Goal: Transaction & Acquisition: Download file/media

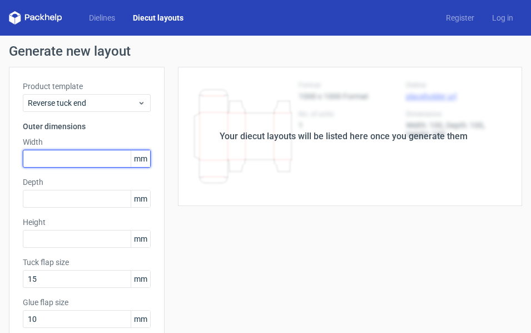
click at [61, 159] on input "text" at bounding box center [87, 159] width 128 height 18
type input "279"
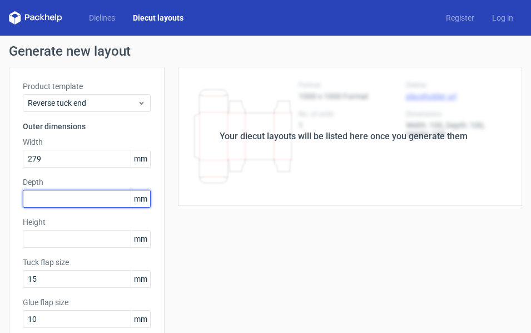
click at [55, 194] on input "text" at bounding box center [87, 199] width 128 height 18
type input "224"
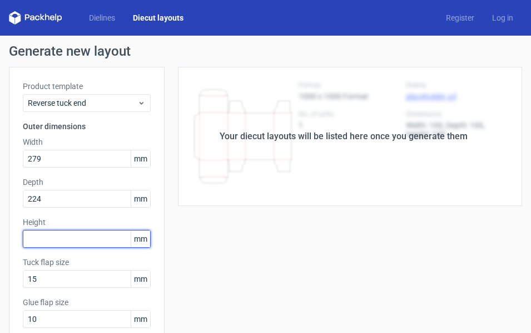
click at [57, 237] on input "text" at bounding box center [87, 239] width 128 height 18
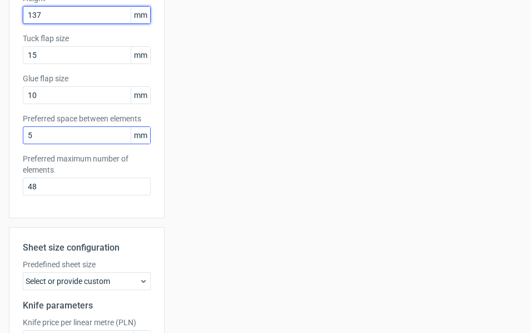
scroll to position [234, 0]
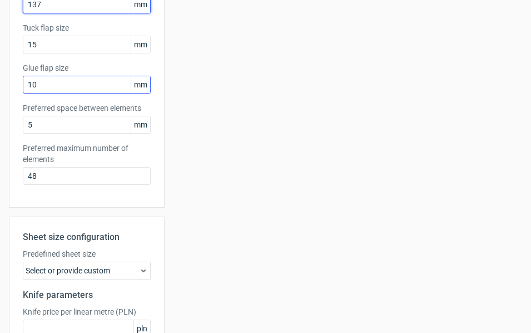
type input "137"
drag, startPoint x: 41, startPoint y: 84, endPoint x: 21, endPoint y: 85, distance: 20.6
click at [21, 83] on div "Product template Reverse tuck end Outer dimensions Width 279 mm Depth 224 mm He…" at bounding box center [87, 20] width 156 height 375
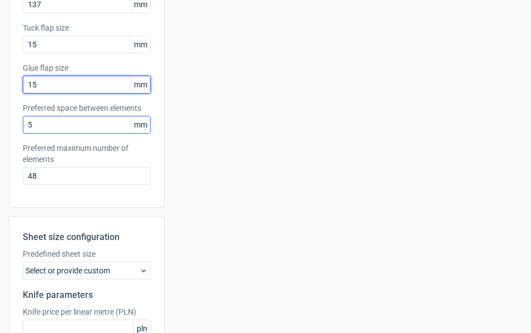
type input "15"
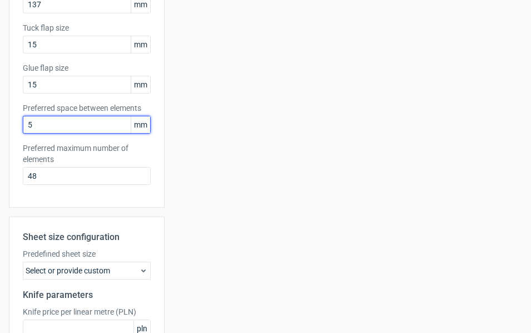
click at [48, 126] on input "5" at bounding box center [87, 125] width 128 height 18
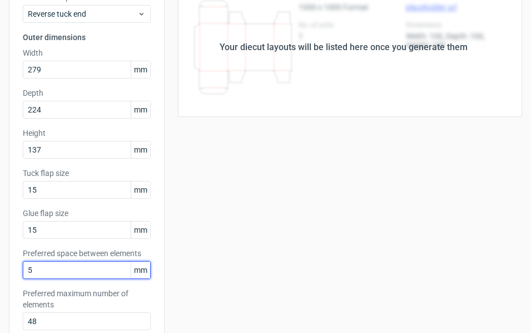
scroll to position [0, 0]
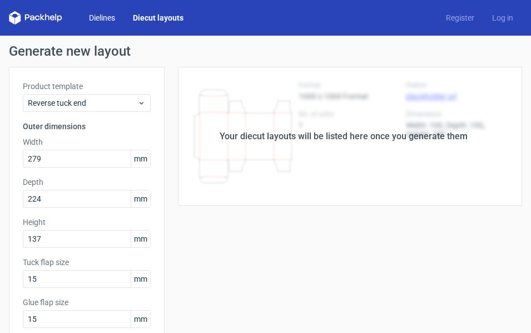
click at [100, 15] on link "Dielines" at bounding box center [102, 17] width 44 height 11
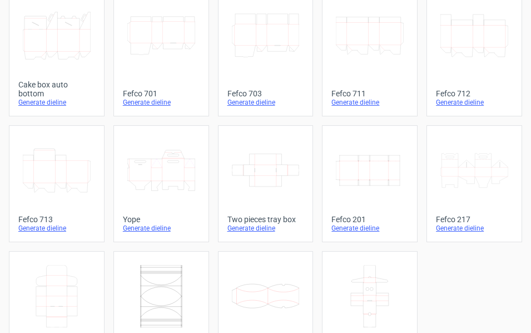
scroll to position [348, 0]
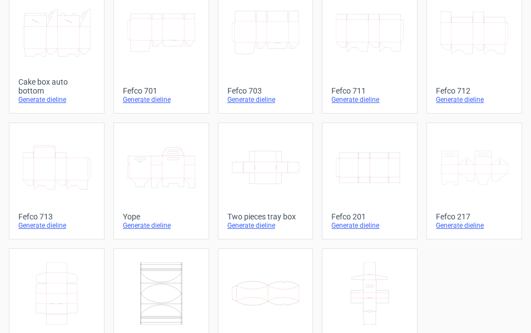
click at [389, 171] on icon "Width Depth Height" at bounding box center [370, 167] width 68 height 62
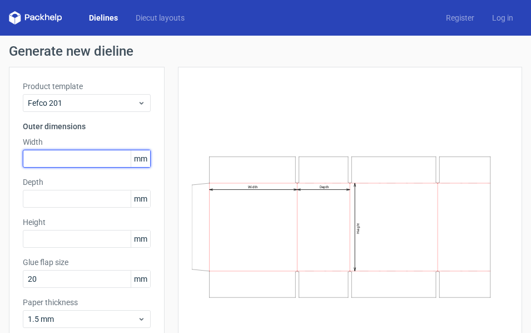
click at [62, 158] on input "text" at bounding box center [87, 159] width 128 height 18
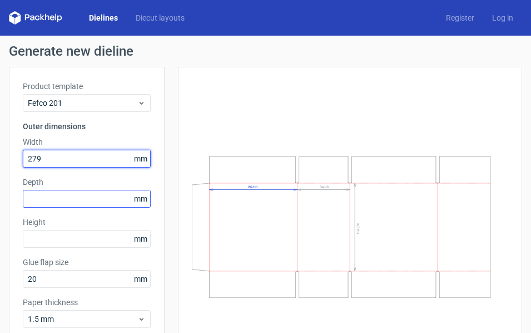
type input "279"
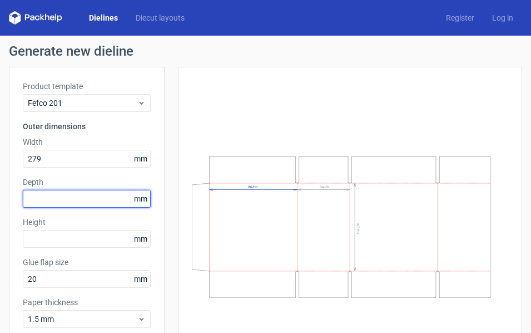
click at [63, 194] on input "text" at bounding box center [87, 199] width 128 height 18
type input "224"
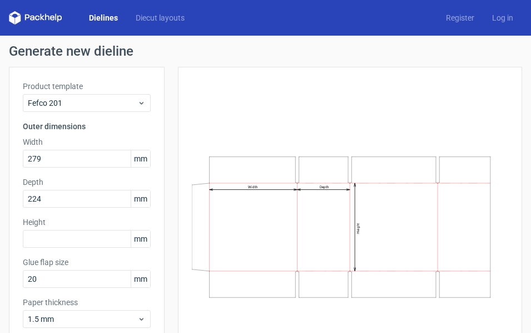
click at [74, 250] on div "Product template Fefco 201 Outer dimensions Width 279 mm Depth 224 mm Height mm…" at bounding box center [87, 209] width 156 height 284
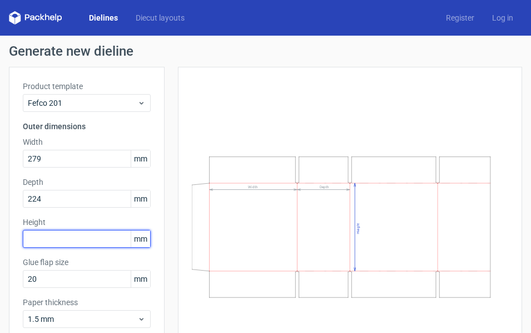
click at [80, 245] on input "text" at bounding box center [87, 239] width 128 height 18
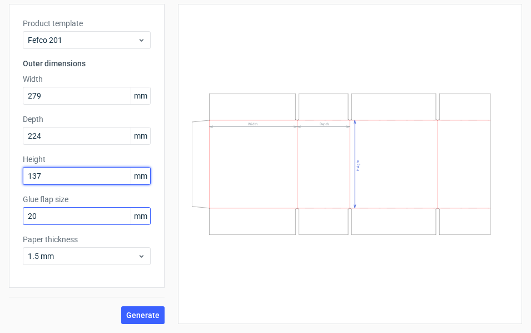
type input "137"
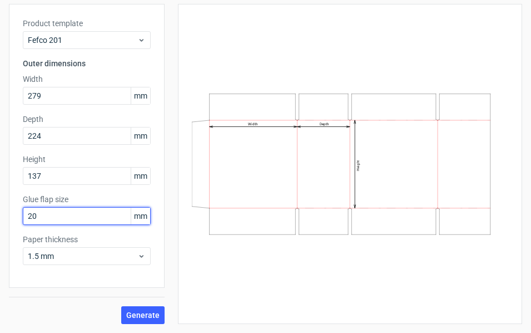
drag, startPoint x: 53, startPoint y: 216, endPoint x: 23, endPoint y: 217, distance: 30.1
click at [23, 217] on input "20" at bounding box center [87, 216] width 128 height 18
type input "25"
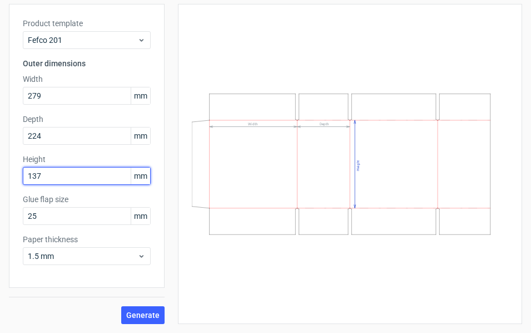
click at [65, 177] on input "137" at bounding box center [87, 176] width 128 height 18
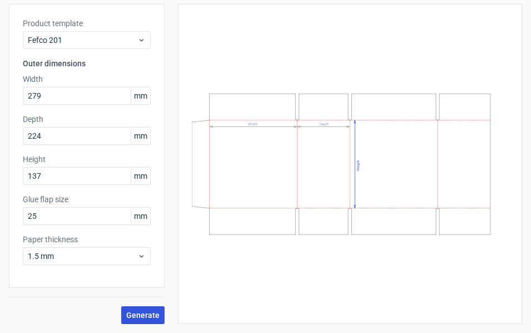
click at [145, 315] on span "Generate" at bounding box center [142, 315] width 33 height 8
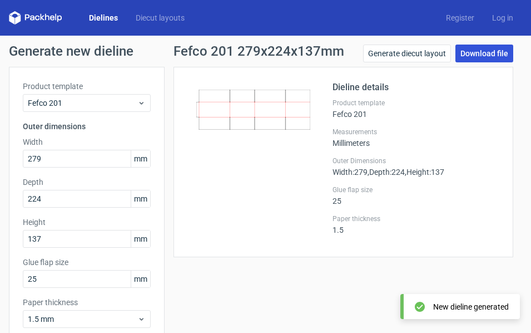
click at [477, 51] on link "Download file" at bounding box center [484, 53] width 58 height 18
